Goal: Task Accomplishment & Management: Manage account settings

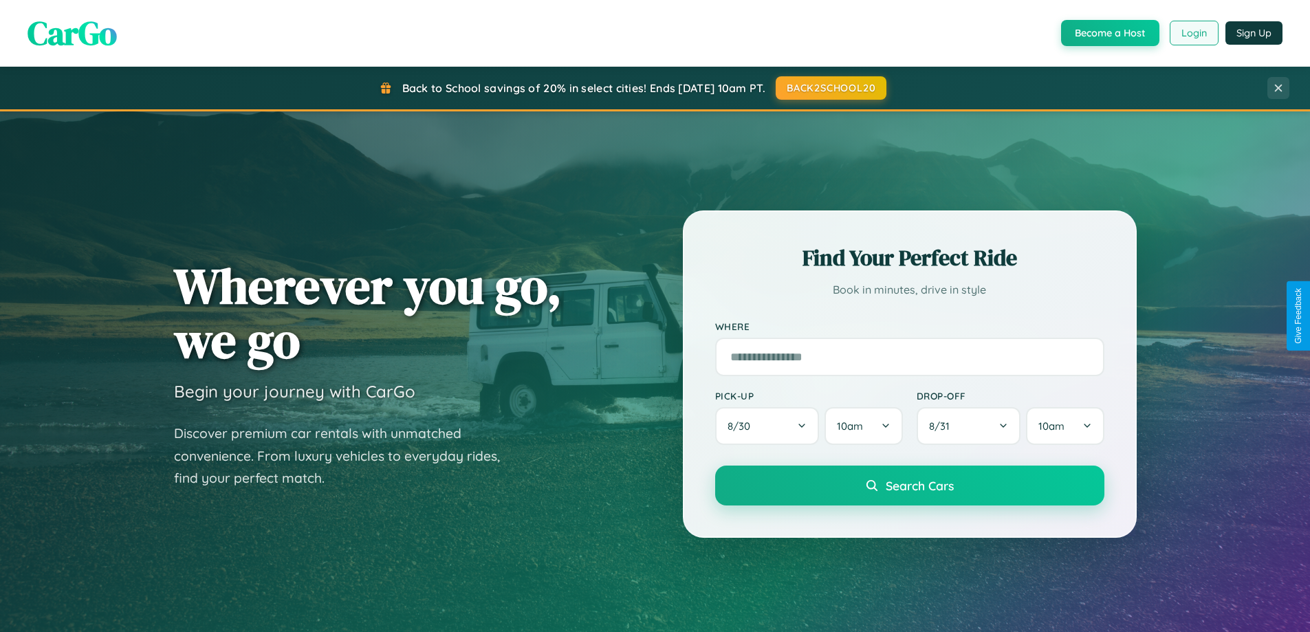
click at [1193, 33] on button "Login" at bounding box center [1194, 33] width 49 height 25
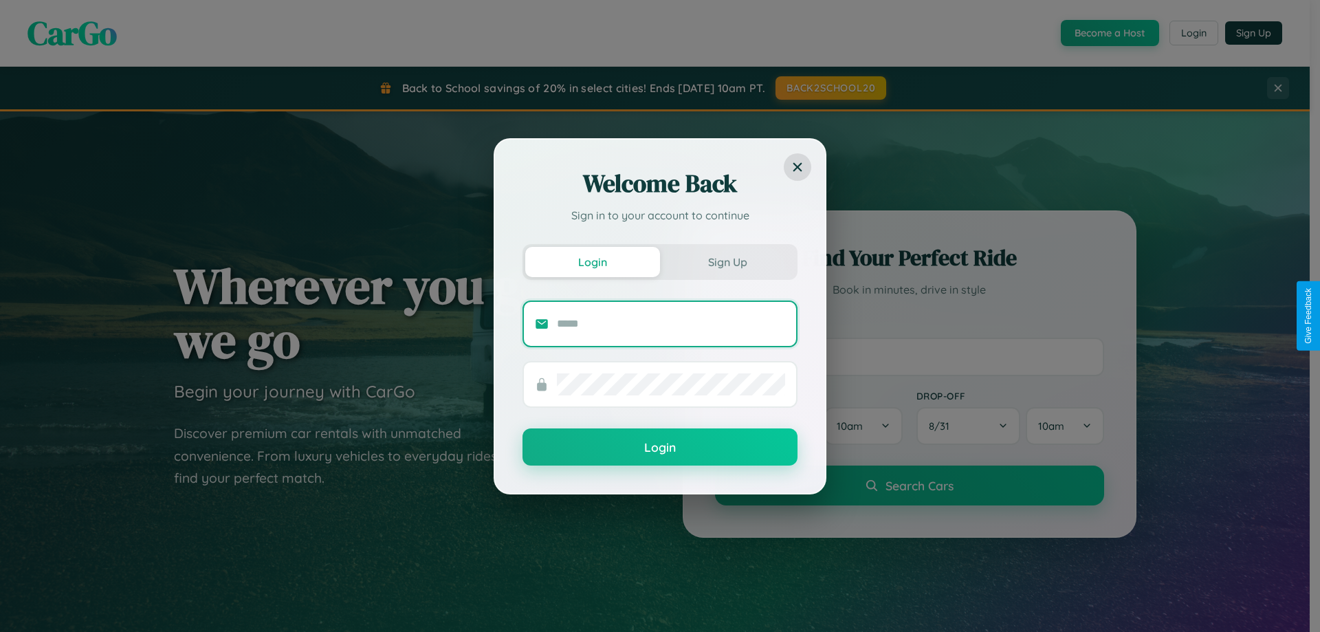
click at [671, 323] on input "text" at bounding box center [671, 324] width 228 height 22
type input "**********"
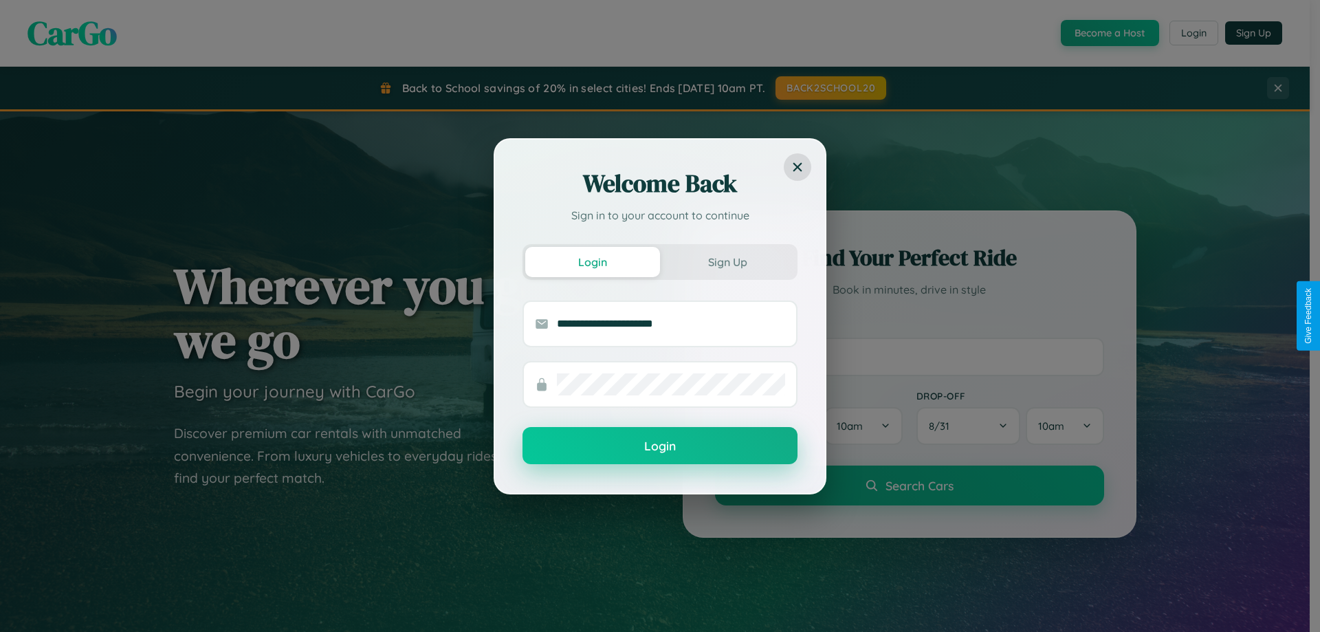
click at [660, 446] on button "Login" at bounding box center [660, 445] width 275 height 37
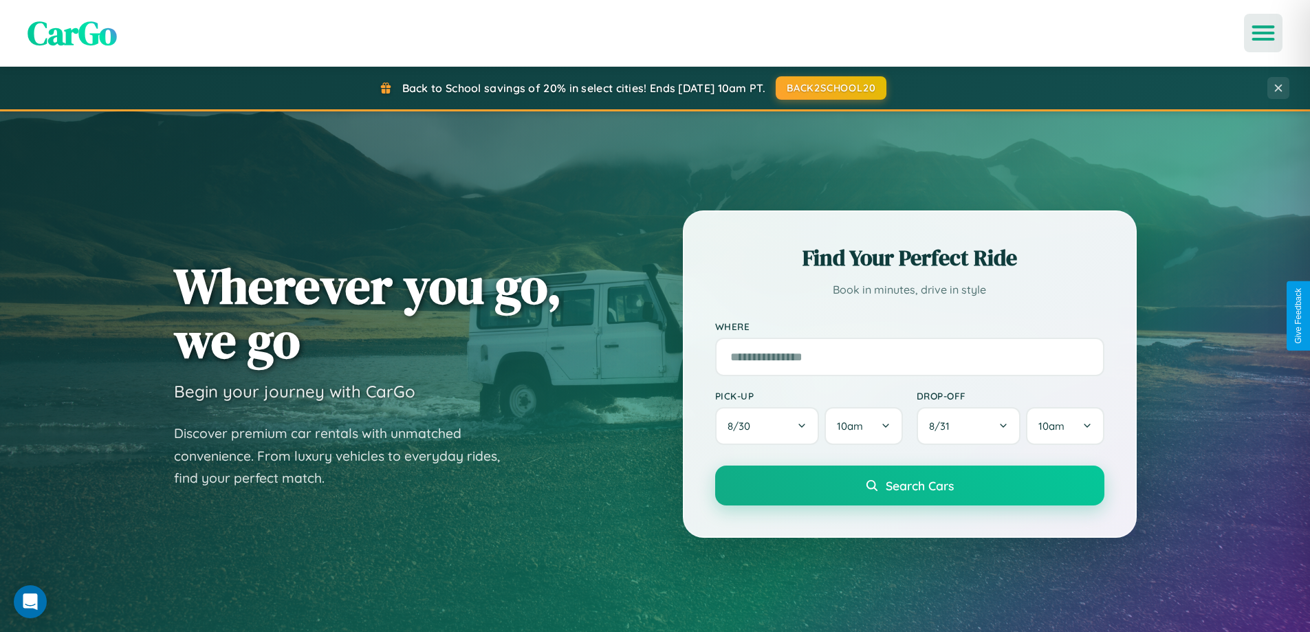
click at [1263, 33] on icon "Open menu" at bounding box center [1264, 33] width 20 height 12
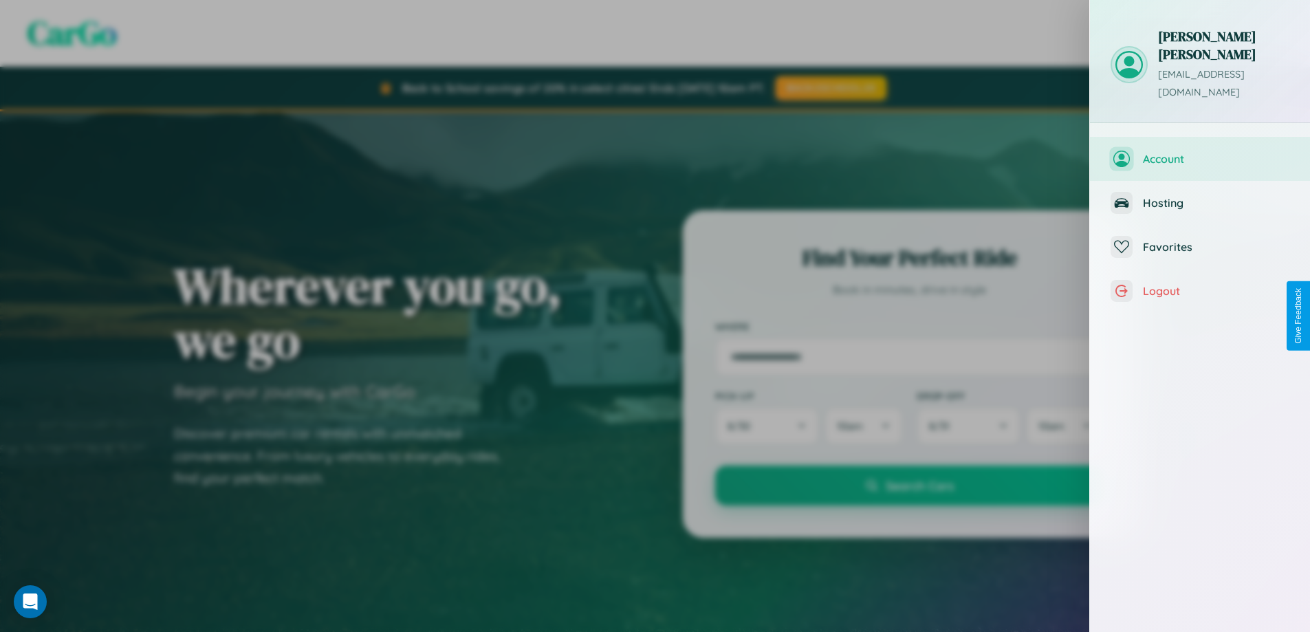
click at [1200, 152] on span "Account" at bounding box center [1216, 159] width 146 height 14
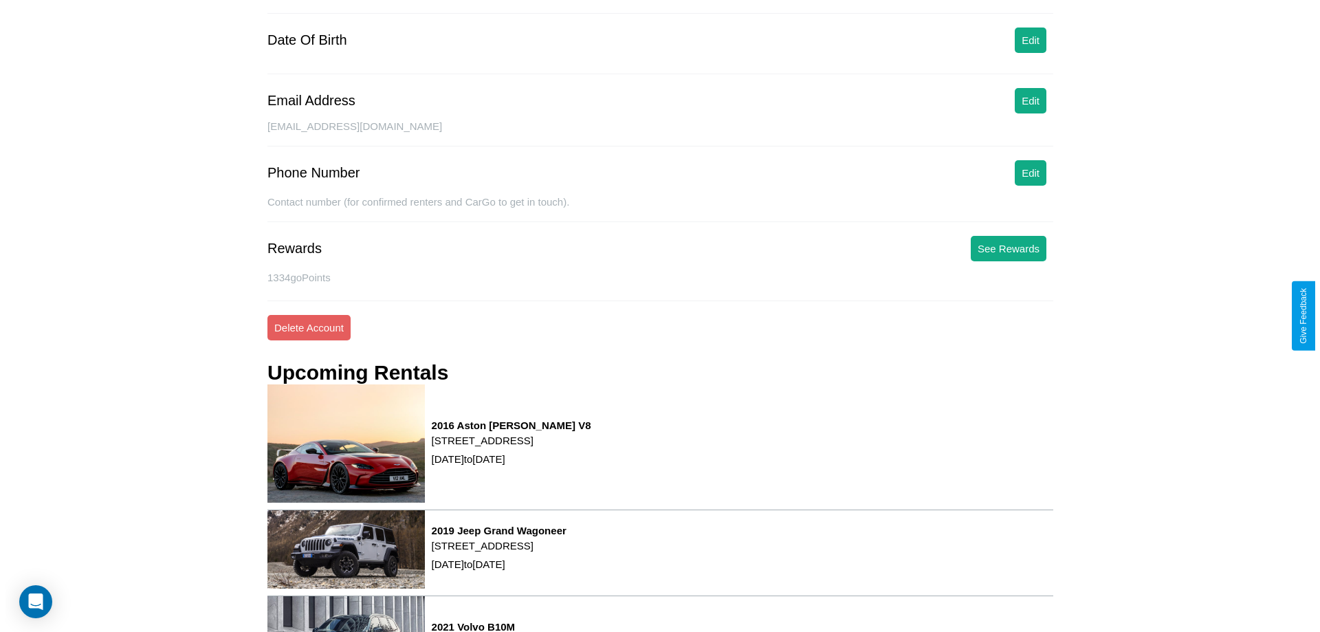
scroll to position [175, 0]
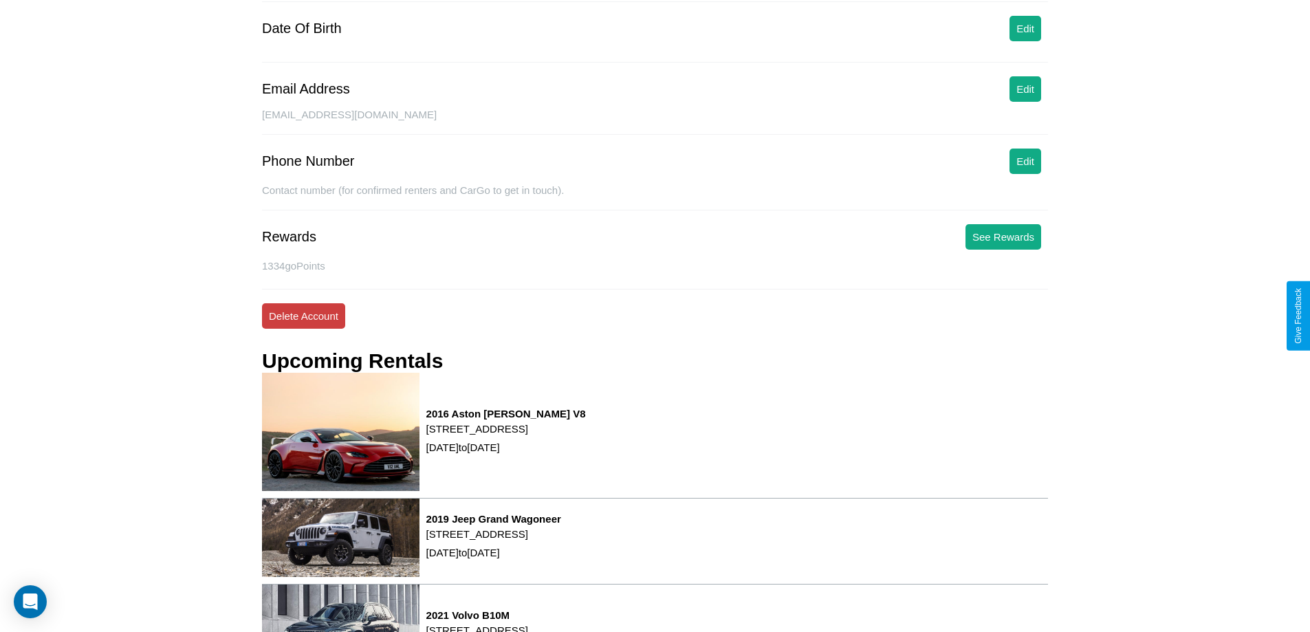
click at [303, 316] on button "Delete Account" at bounding box center [303, 315] width 83 height 25
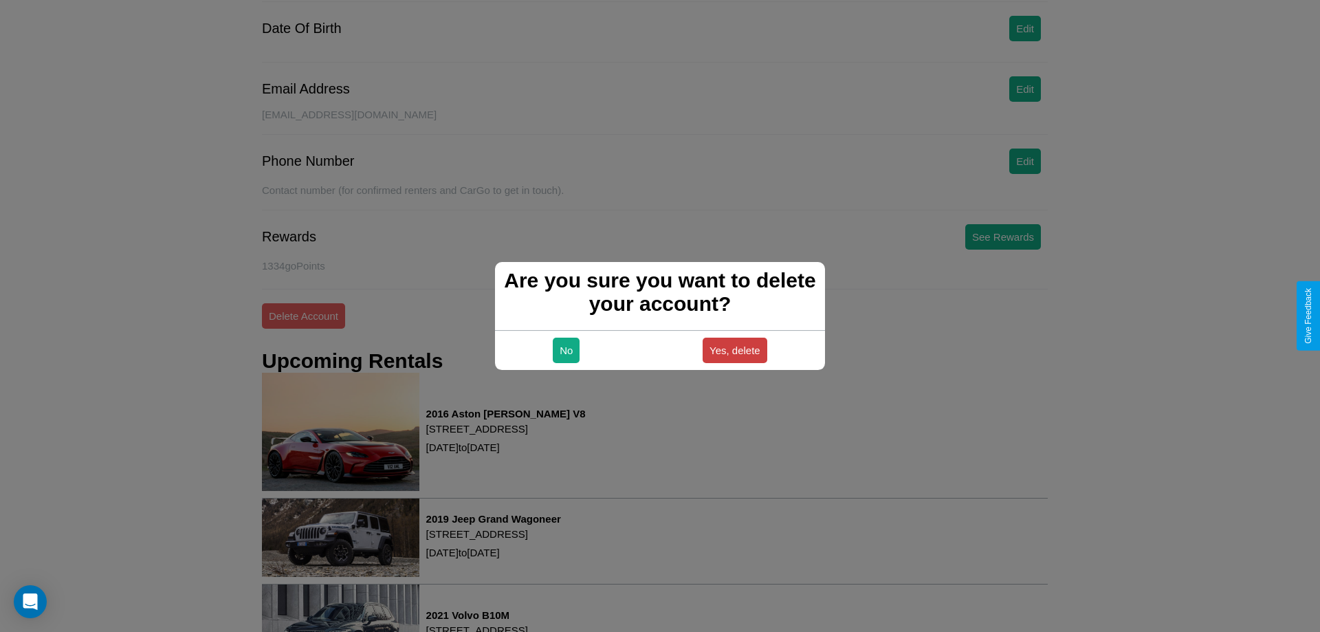
click at [734, 350] on button "Yes, delete" at bounding box center [735, 350] width 65 height 25
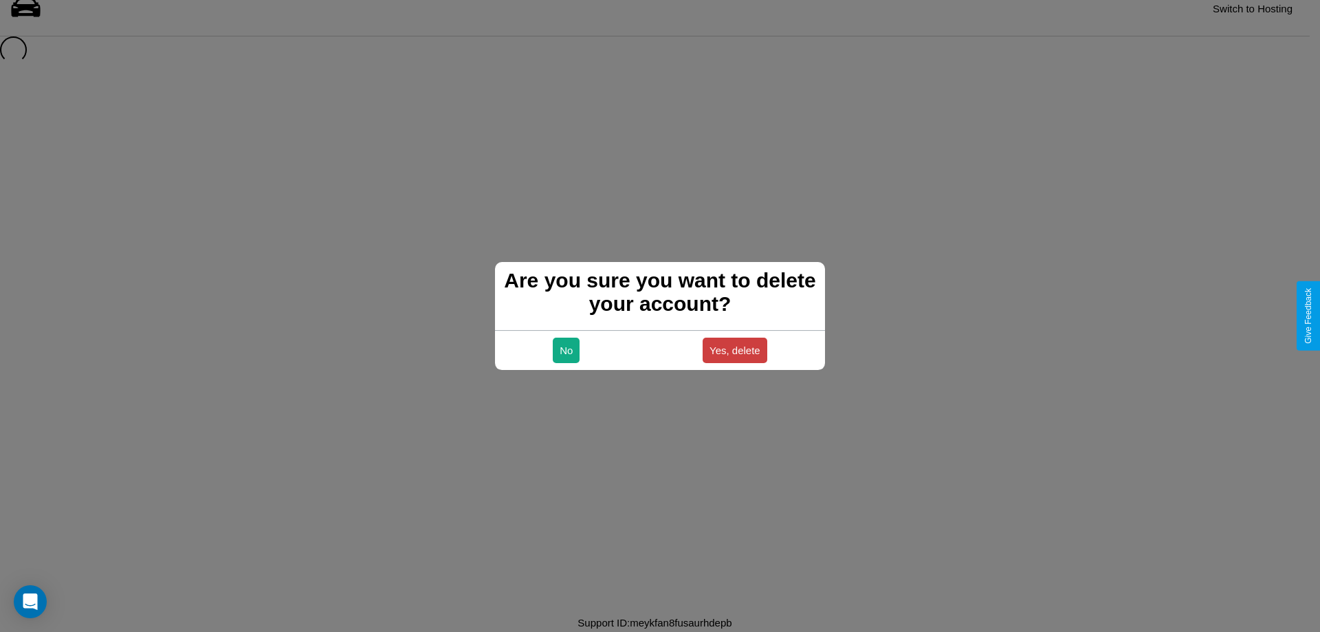
scroll to position [19, 0]
